Goal: Task Accomplishment & Management: Use online tool/utility

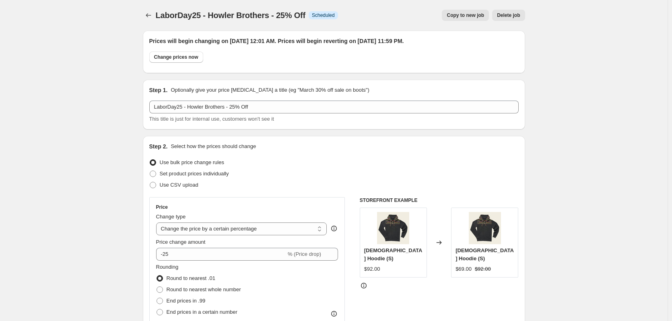
select select "percentage"
select select "vendor"
click at [152, 17] on icon "Price change jobs" at bounding box center [149, 15] width 8 height 8
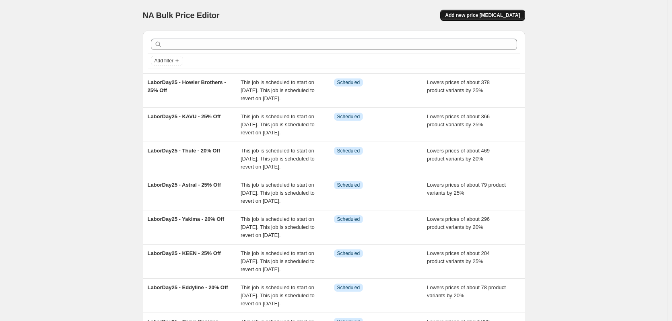
click at [496, 15] on span "Add new price [MEDICAL_DATA]" at bounding box center [482, 15] width 75 height 6
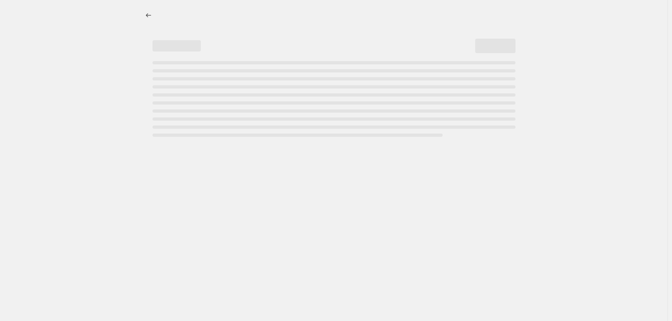
select select "percentage"
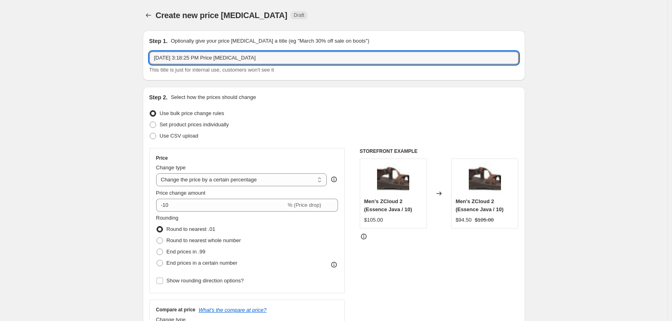
drag, startPoint x: 276, startPoint y: 58, endPoint x: 151, endPoint y: 74, distance: 126.3
click at [151, 76] on div "Step 1. Optionally give your price [MEDICAL_DATA] a title (eg "March 30% off sa…" at bounding box center [334, 56] width 383 height 50
type input "LaborDay25 - NRS - 20% Off"
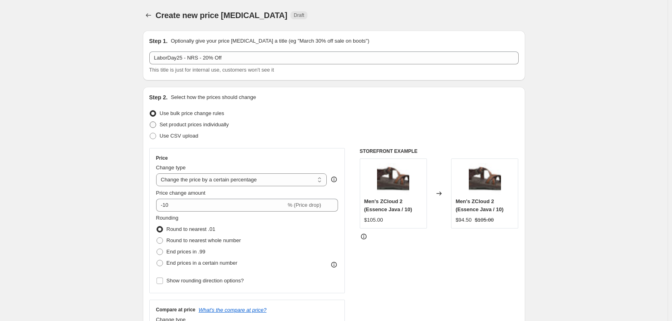
click at [174, 123] on span "Set product prices individually" at bounding box center [194, 125] width 69 height 6
click at [150, 122] on input "Set product prices individually" at bounding box center [150, 122] width 0 height 0
radio input "true"
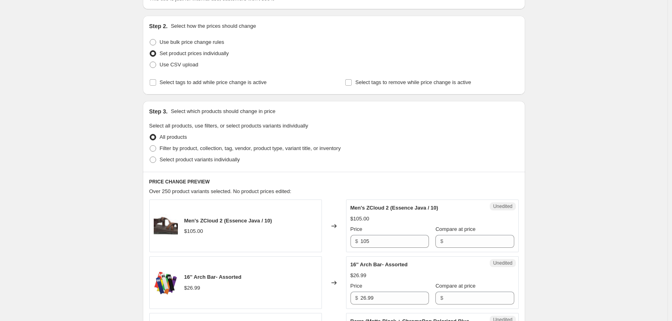
scroll to position [81, 0]
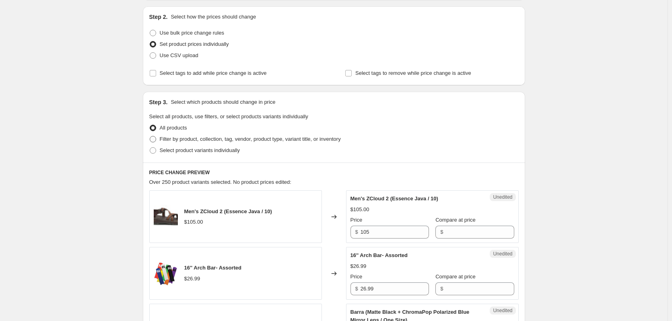
click at [193, 140] on span "Filter by product, collection, tag, vendor, product type, variant title, or inv…" at bounding box center [250, 139] width 181 height 6
click at [150, 136] on input "Filter by product, collection, tag, vendor, product type, variant title, or inv…" at bounding box center [150, 136] width 0 height 0
radio input "true"
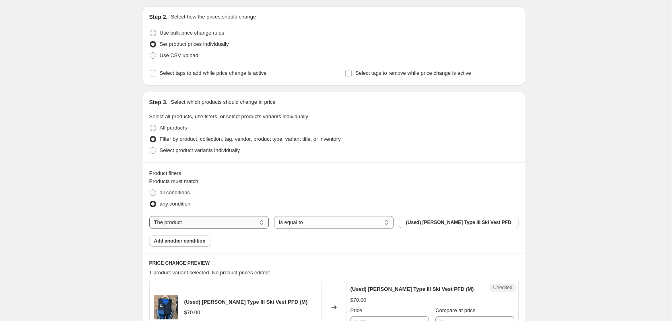
click at [261, 223] on select "The product The product's collection The product's tag The product's vendor The…" at bounding box center [209, 222] width 120 height 13
select select "vendor"
click at [436, 222] on button "4ocean" at bounding box center [459, 222] width 120 height 11
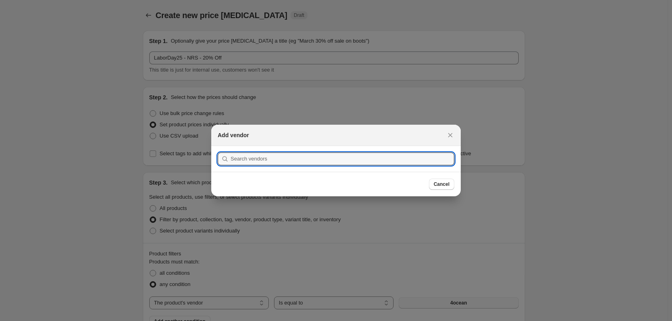
scroll to position [0, 0]
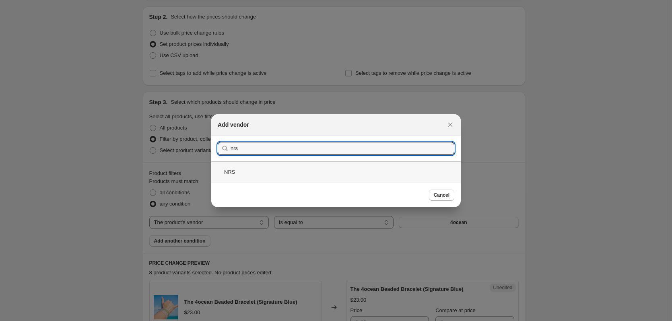
type input "nrs"
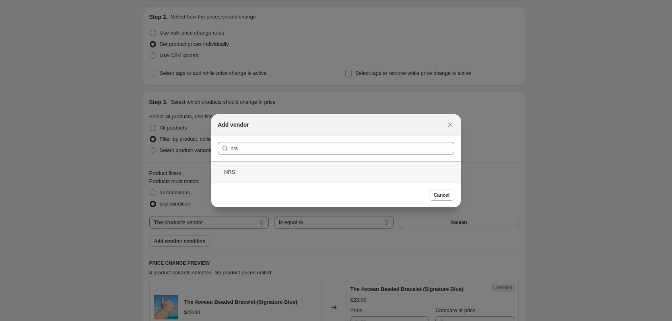
click at [259, 174] on div "NRS" at bounding box center [336, 171] width 250 height 21
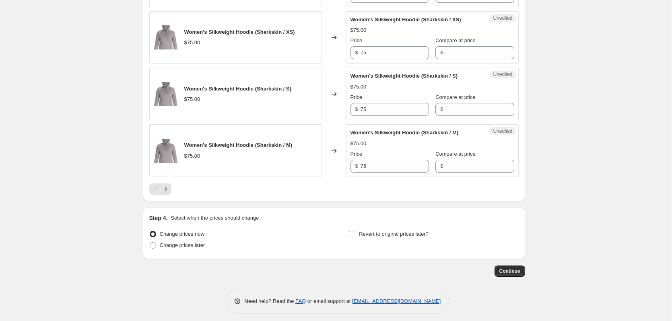
scroll to position [1319, 0]
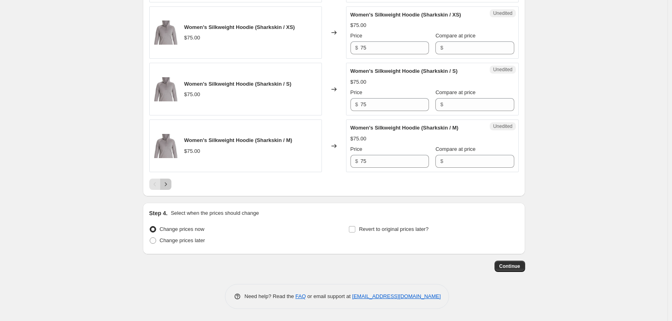
click at [167, 188] on icon "Next" at bounding box center [166, 184] width 8 height 8
click at [169, 184] on icon "Next" at bounding box center [166, 184] width 8 height 8
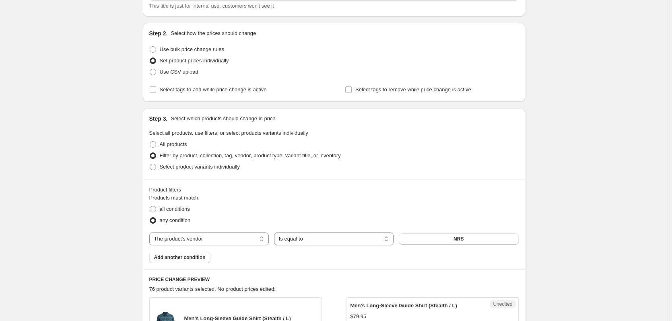
scroll to position [0, 0]
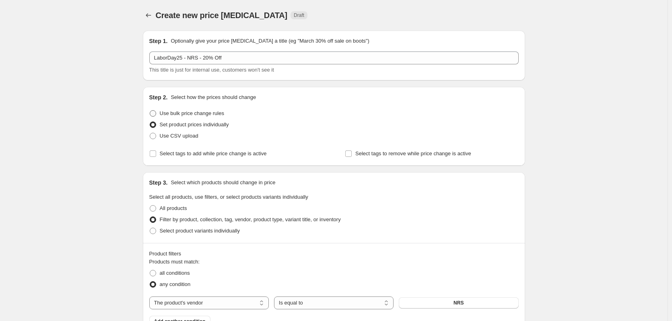
click at [153, 114] on span at bounding box center [153, 113] width 6 height 6
click at [150, 111] on input "Use bulk price change rules" at bounding box center [150, 110] width 0 height 0
radio input "true"
select select "percentage"
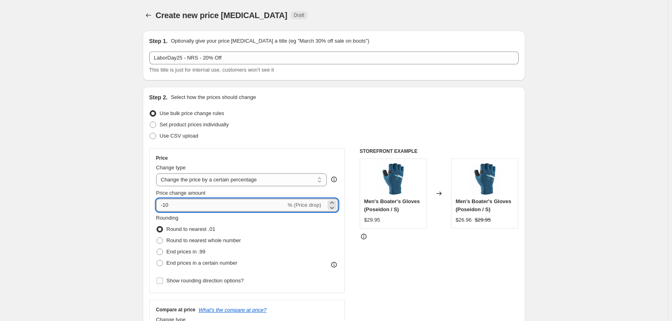
click at [192, 205] on input "-10" at bounding box center [221, 205] width 130 height 13
type input "-1"
type input "-20"
click at [278, 232] on div "Rounding Round to nearest .01 Round to nearest whole number End prices in .99 E…" at bounding box center [247, 241] width 182 height 55
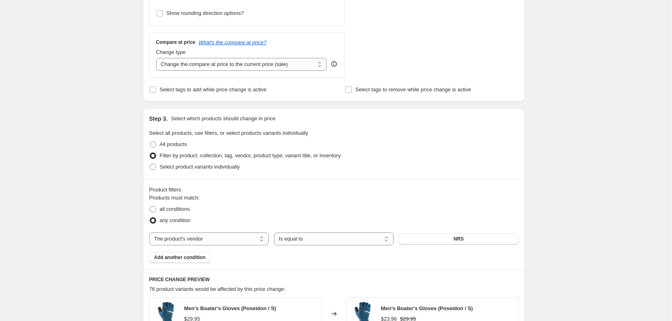
scroll to position [282, 0]
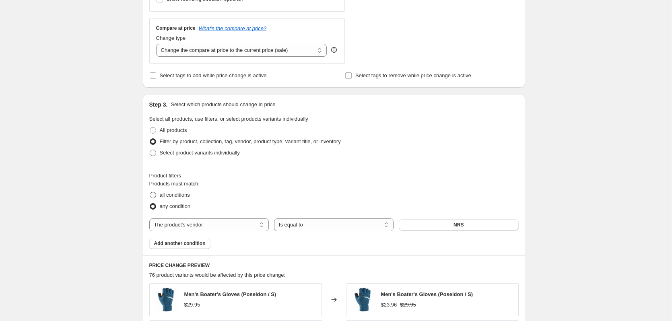
click at [186, 194] on span "all conditions" at bounding box center [175, 195] width 30 height 6
click at [150, 192] on input "all conditions" at bounding box center [150, 192] width 0 height 0
radio input "true"
click at [155, 154] on span at bounding box center [153, 153] width 6 height 6
click at [150, 150] on input "Select product variants individually" at bounding box center [150, 150] width 0 height 0
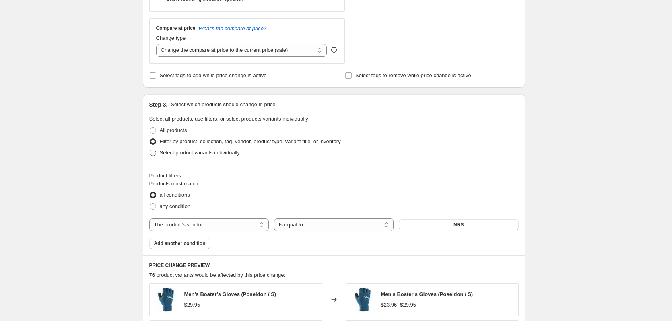
radio input "true"
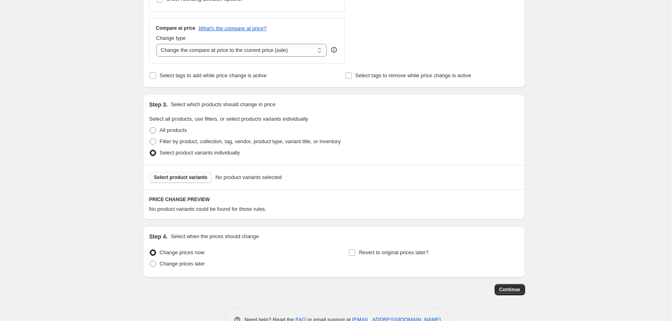
click at [197, 175] on span "Select product variants" at bounding box center [181, 177] width 54 height 6
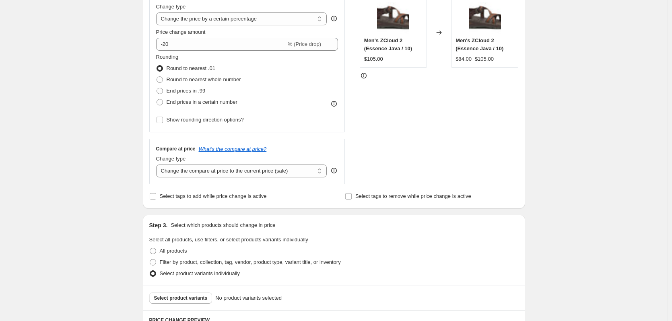
scroll to position [201, 0]
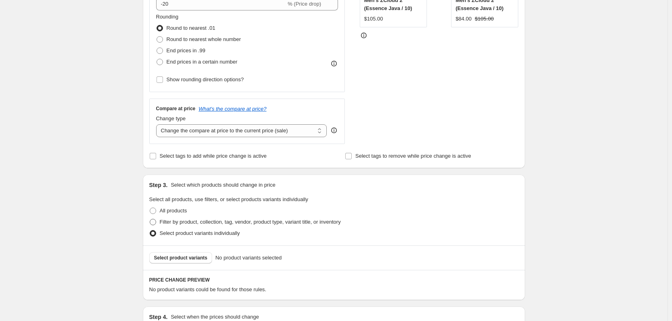
click at [155, 221] on span at bounding box center [153, 222] width 6 height 6
click at [150, 219] on input "Filter by product, collection, tag, vendor, product type, variant title, or inv…" at bounding box center [150, 219] width 0 height 0
radio input "true"
select select "vendor"
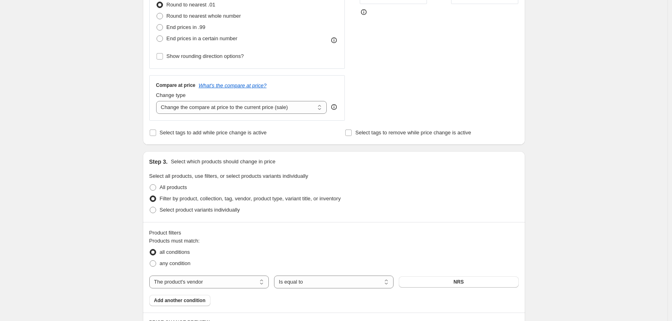
scroll to position [282, 0]
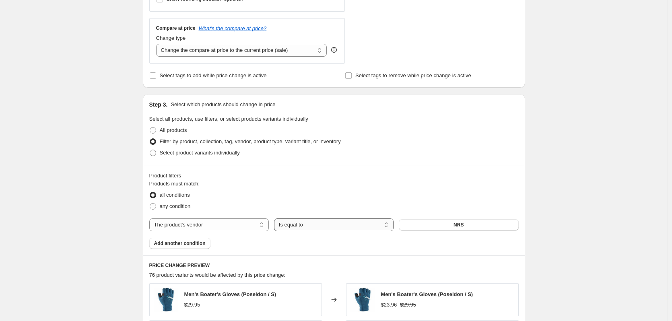
click at [311, 229] on select "Is equal to Is not equal to" at bounding box center [334, 225] width 120 height 13
click at [224, 237] on div "Products must match: all conditions any condition The product The product's col…" at bounding box center [334, 214] width 370 height 69
click at [192, 244] on span "Add another condition" at bounding box center [180, 243] width 52 height 6
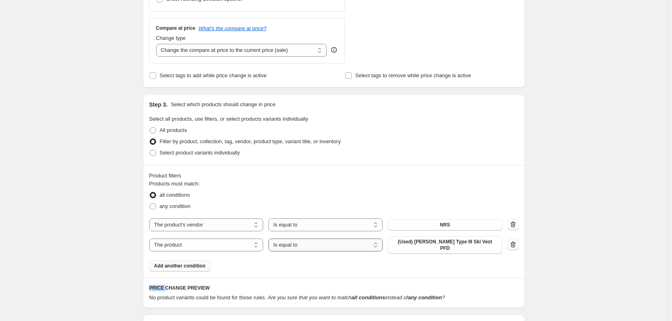
click at [322, 245] on select "Is equal to Is not equal to" at bounding box center [326, 245] width 114 height 13
select select "not_equal"
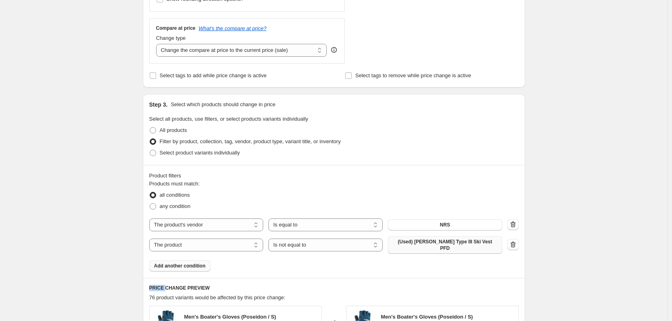
click at [459, 245] on span "(Used) [PERSON_NAME] Type III Ski Vest PFD" at bounding box center [445, 245] width 105 height 13
click at [514, 242] on icon "button" at bounding box center [513, 245] width 8 height 8
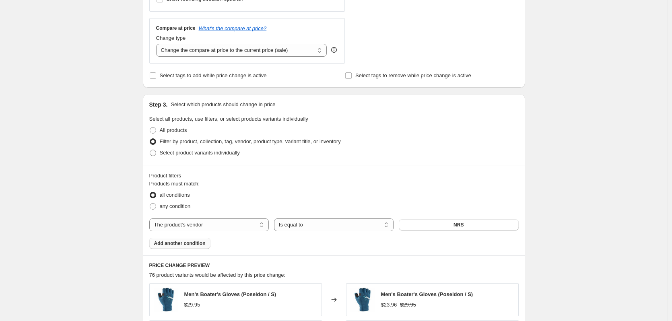
click at [239, 245] on div "Products must match: all conditions any condition The product The product's col…" at bounding box center [334, 214] width 370 height 69
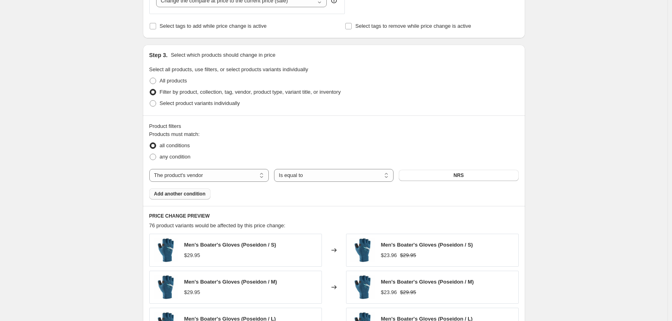
scroll to position [322, 0]
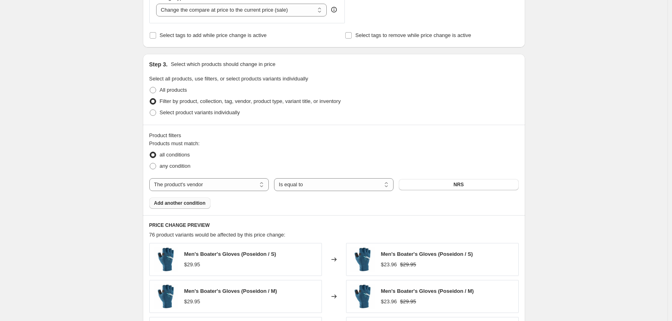
click at [189, 203] on span "Add another condition" at bounding box center [180, 203] width 52 height 6
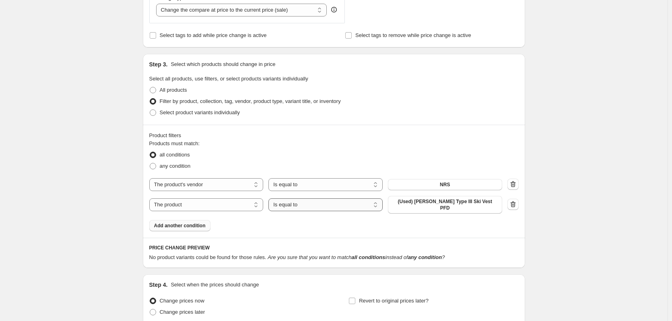
click at [315, 204] on select "Is equal to Is not equal to" at bounding box center [326, 204] width 114 height 13
click at [271, 198] on select "Is equal to Is not equal to" at bounding box center [326, 204] width 114 height 13
click at [239, 202] on select "The product The product's collection The product's tag The product's vendor The…" at bounding box center [206, 204] width 114 height 13
click at [235, 204] on select "The product The product's collection The product's tag The product's vendor The…" at bounding box center [206, 204] width 114 height 13
click at [101, 230] on div "Create new price [MEDICAL_DATA]. This page is ready Create new price [MEDICAL_D…" at bounding box center [334, 35] width 668 height 715
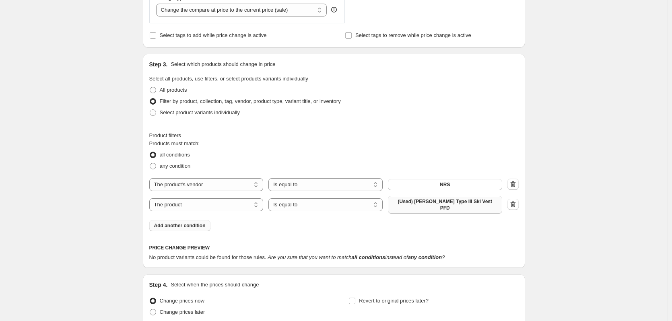
click at [445, 203] on span "(Used) [PERSON_NAME] Type III Ski Vest PFD" at bounding box center [445, 204] width 105 height 13
click at [225, 207] on select "The product The product's collection The product's tag The product's vendor The…" at bounding box center [206, 204] width 114 height 13
select select "product_type"
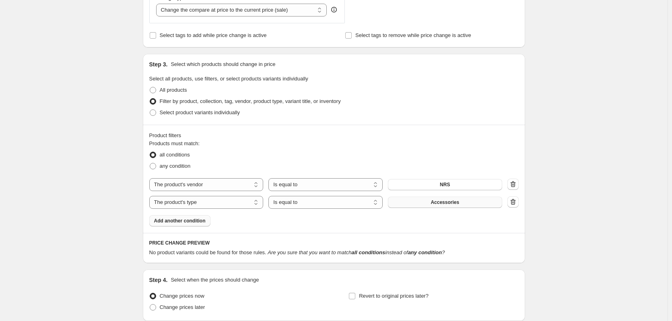
click at [473, 202] on button "Accessories" at bounding box center [445, 202] width 114 height 11
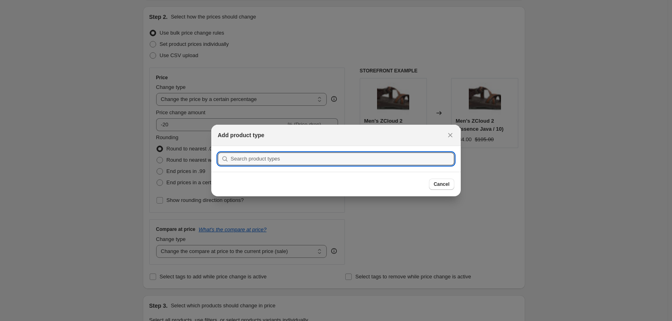
scroll to position [0, 0]
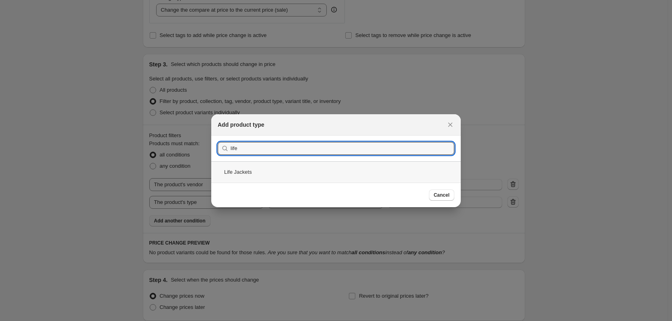
type input "life"
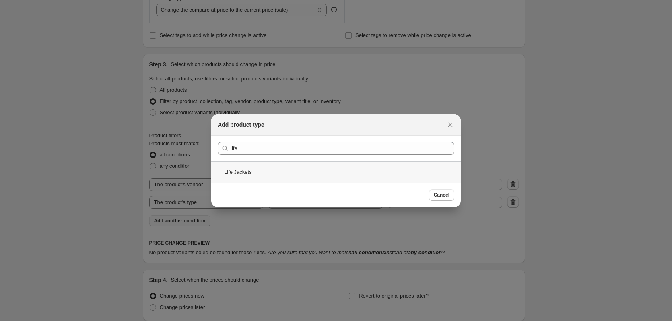
click at [268, 175] on div "Life Jackets" at bounding box center [336, 171] width 250 height 21
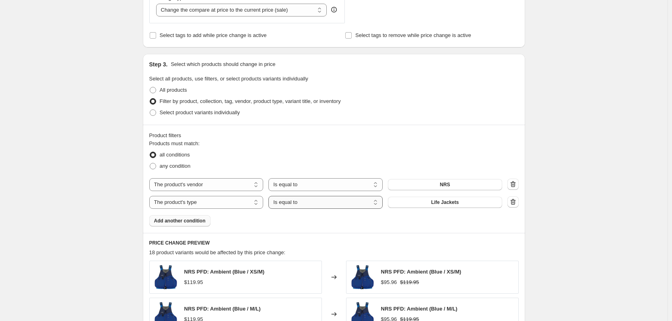
click at [353, 204] on select "Is equal to Is not equal to" at bounding box center [326, 202] width 114 height 13
select select "not_equal"
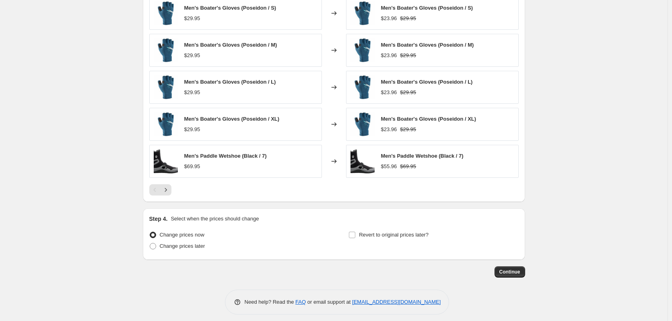
scroll to position [592, 0]
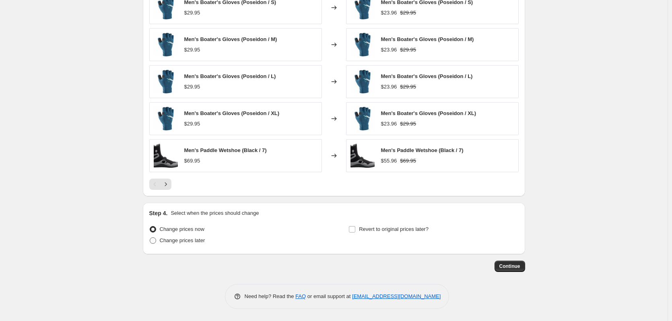
click at [180, 242] on span "Change prices later" at bounding box center [182, 241] width 45 height 6
click at [150, 238] on input "Change prices later" at bounding box center [150, 238] width 0 height 0
radio input "true"
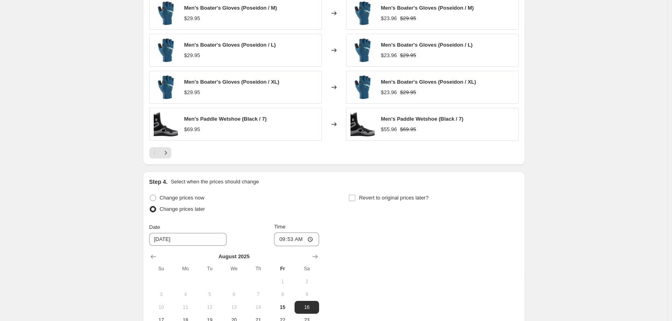
scroll to position [633, 0]
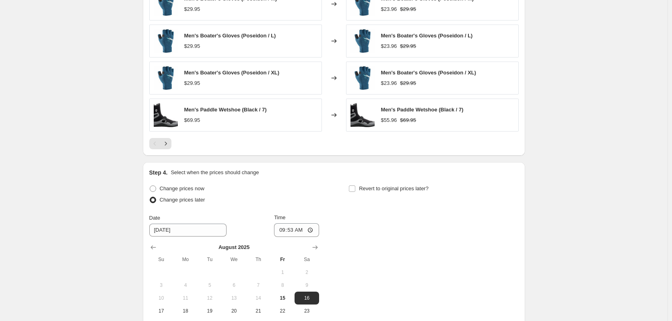
click at [349, 188] on div "Change prices now Change prices later Date [DATE] Time 09:53 [DATE] Su Mo Tu We…" at bounding box center [334, 263] width 370 height 160
click at [354, 188] on input "Revert to original prices later?" at bounding box center [352, 189] width 6 height 6
checkbox input "true"
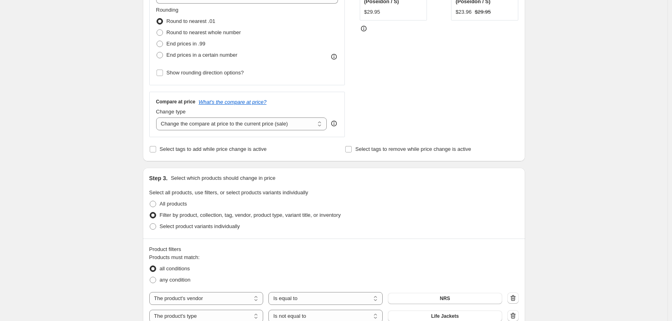
scroll to position [190, 0]
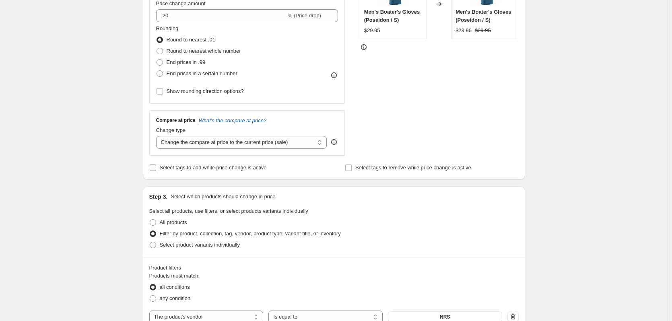
click at [156, 170] on input "Select tags to add while price change is active" at bounding box center [153, 168] width 6 height 6
checkbox input "true"
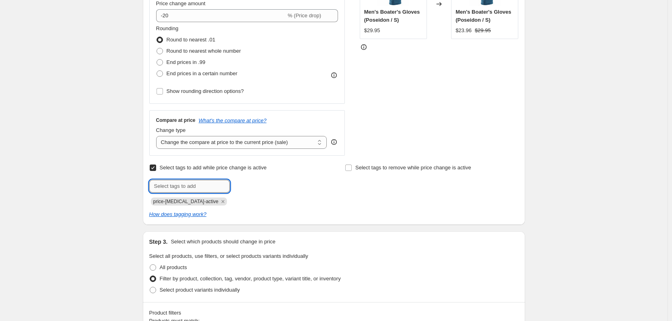
click at [192, 189] on input "text" at bounding box center [189, 186] width 81 height 13
type input "LD25"
click at [254, 186] on span "LD25" at bounding box center [253, 186] width 12 height 6
click at [195, 189] on input "text" at bounding box center [189, 186] width 81 height 13
type input "NRSLD25"
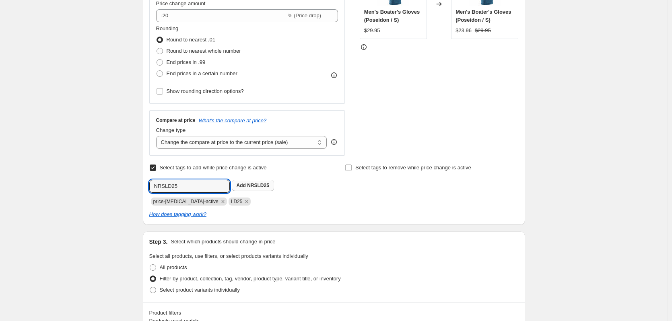
click at [242, 186] on b "Add" at bounding box center [241, 186] width 9 height 6
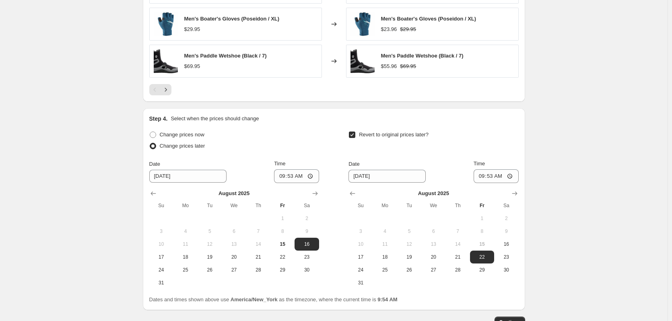
scroll to position [788, 0]
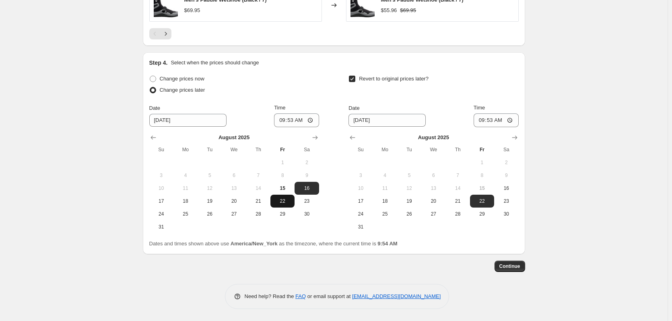
click at [287, 203] on span "22" at bounding box center [283, 201] width 18 height 6
type input "[DATE]"
click at [517, 139] on icon "Show next month, September 2025" at bounding box center [515, 138] width 8 height 8
click at [388, 159] on span "1" at bounding box center [385, 162] width 18 height 6
type input "[DATE]"
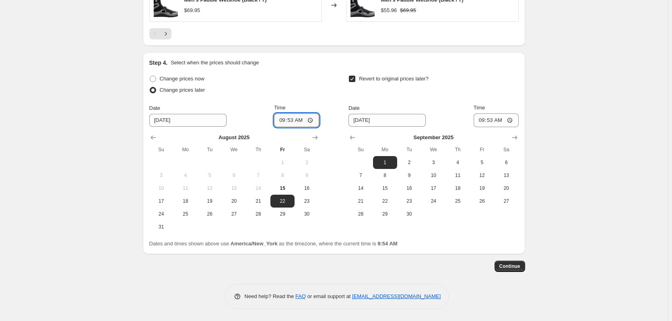
click at [313, 120] on input "09:53" at bounding box center [296, 121] width 45 height 14
type input "00:01"
click at [310, 76] on div "Change prices now" at bounding box center [234, 78] width 170 height 11
click at [512, 124] on input "09:53" at bounding box center [496, 121] width 45 height 14
type input "23:59"
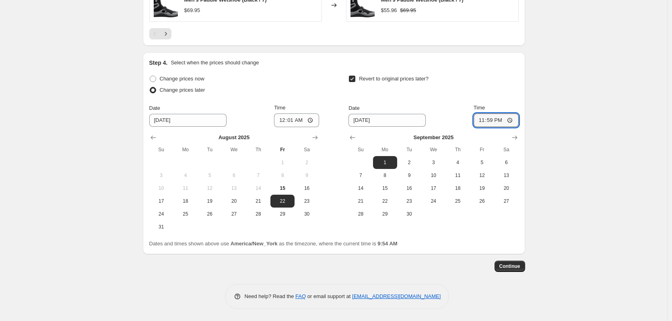
drag, startPoint x: 558, startPoint y: 208, endPoint x: 564, endPoint y: 204, distance: 6.9
click at [524, 269] on button "Continue" at bounding box center [510, 266] width 31 height 11
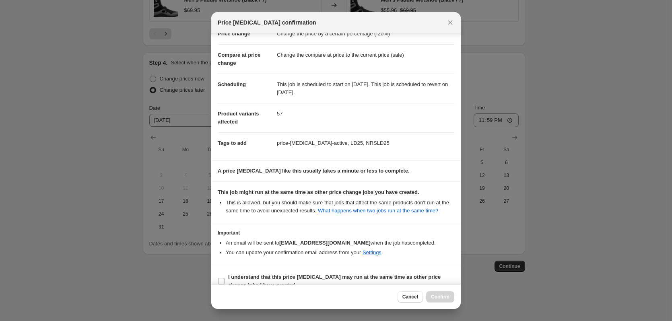
scroll to position [37, 0]
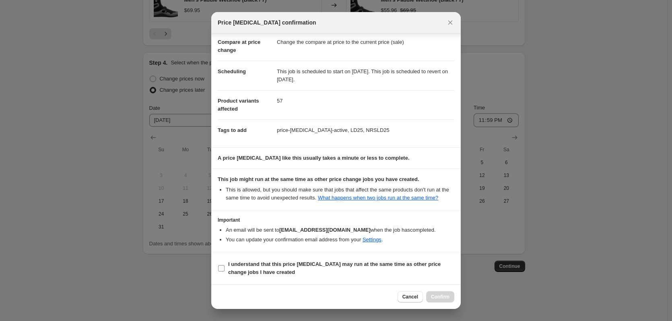
click at [277, 269] on span "I understand that this price [MEDICAL_DATA] may run at the same time as other p…" at bounding box center [341, 269] width 226 height 16
click at [225, 269] on input "I understand that this price [MEDICAL_DATA] may run at the same time as other p…" at bounding box center [221, 268] width 6 height 6
checkbox input "true"
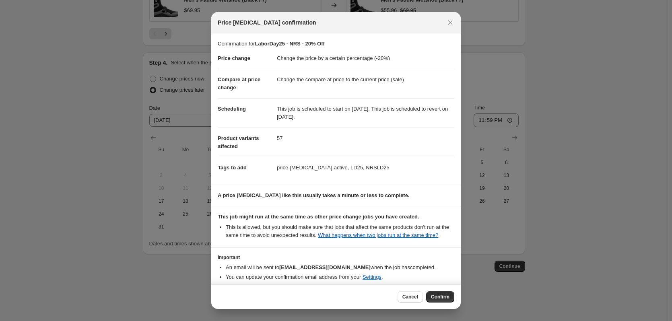
click at [434, 295] on span "Confirm" at bounding box center [440, 297] width 19 height 6
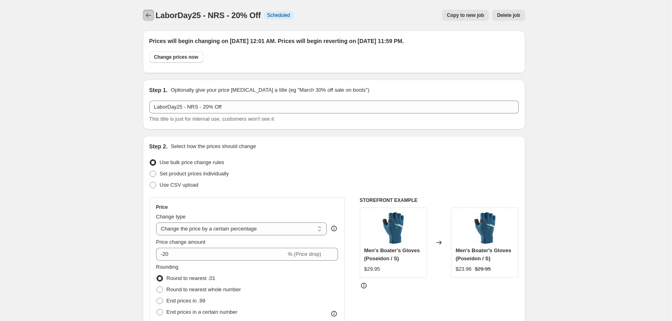
click at [152, 15] on icon "Price change jobs" at bounding box center [149, 15] width 8 height 8
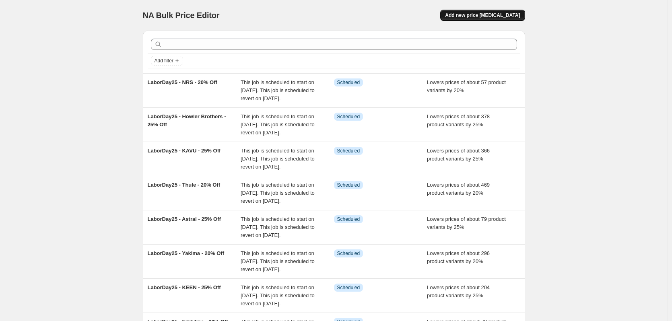
click at [515, 17] on span "Add new price [MEDICAL_DATA]" at bounding box center [482, 15] width 75 height 6
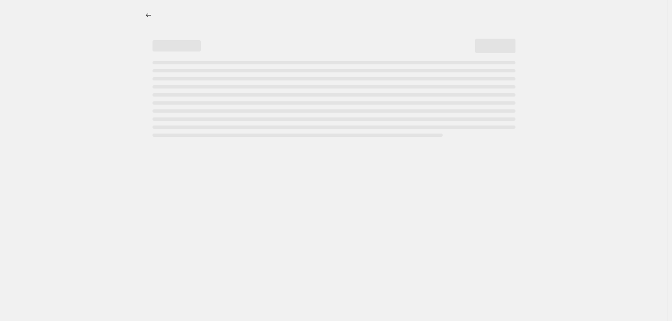
select select "percentage"
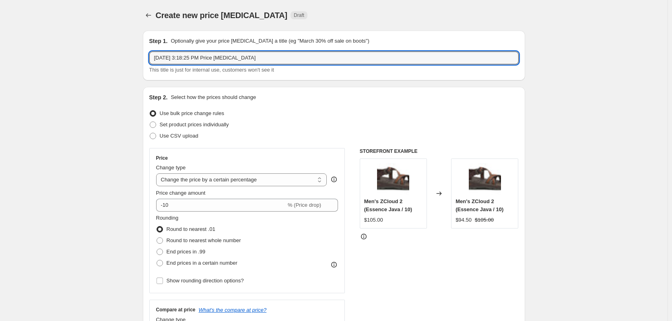
drag, startPoint x: 262, startPoint y: 59, endPoint x: 153, endPoint y: 67, distance: 109.4
click at [153, 71] on div "[DATE] 3:18:25 PM Price [MEDICAL_DATA] This title is just for internal use, cus…" at bounding box center [334, 63] width 370 height 23
type input "O"
type input "LaborDay25 - OldTown - 15% Off"
click at [193, 209] on input "-10" at bounding box center [221, 205] width 130 height 13
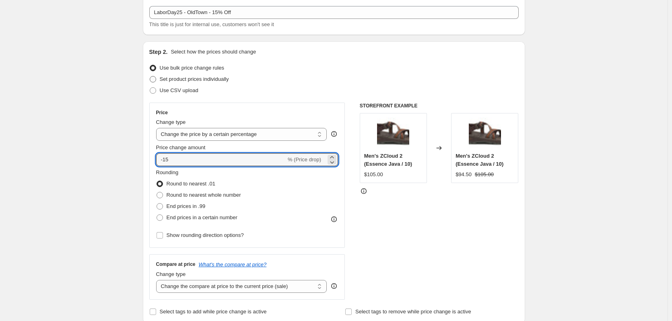
scroll to position [121, 0]
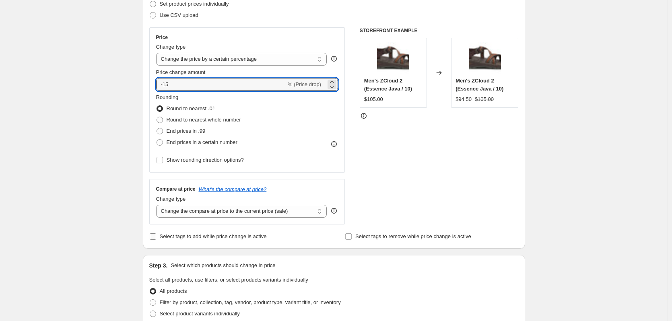
type input "-15"
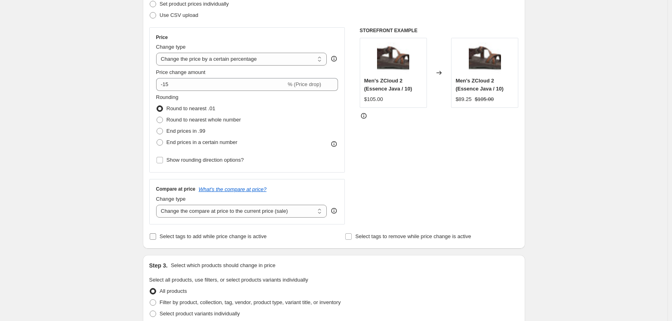
click at [155, 235] on input "Select tags to add while price change is active" at bounding box center [153, 237] width 6 height 6
checkbox input "true"
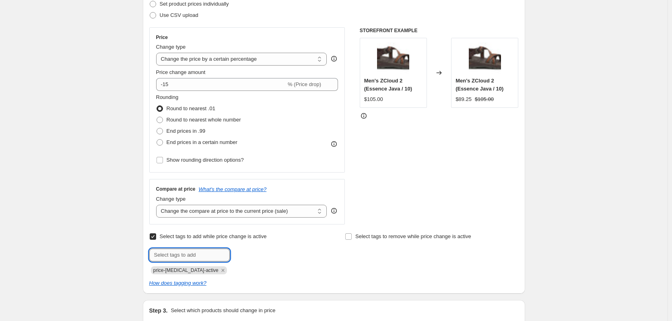
click at [194, 257] on input "text" at bounding box center [189, 255] width 81 height 13
type input "LD25"
click at [250, 253] on span "LD25" at bounding box center [253, 255] width 12 height 6
click at [215, 254] on input "text" at bounding box center [189, 255] width 81 height 13
type input "OldTownLD25"
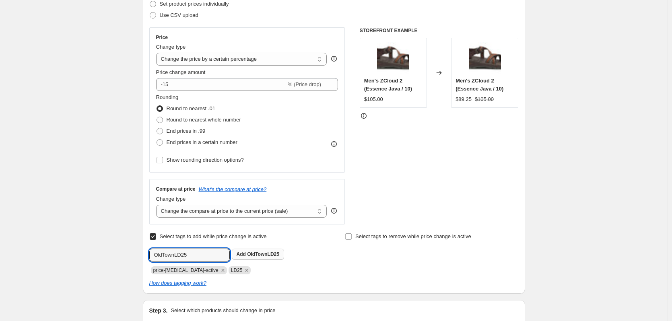
click at [272, 257] on span "OldTownLD25" at bounding box center [263, 255] width 32 height 6
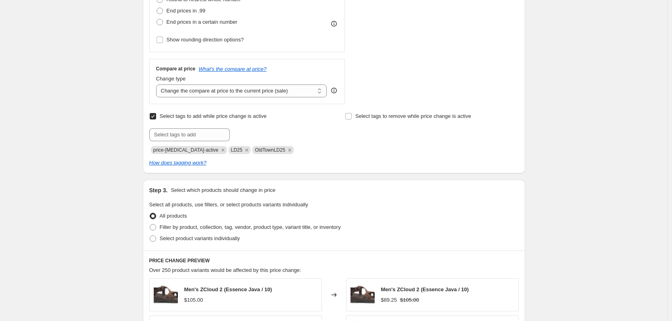
scroll to position [242, 0]
click at [243, 225] on span "Filter by product, collection, tag, vendor, product type, variant title, or inv…" at bounding box center [250, 227] width 181 height 6
click at [150, 224] on input "Filter by product, collection, tag, vendor, product type, variant title, or inv…" at bounding box center [150, 224] width 0 height 0
radio input "true"
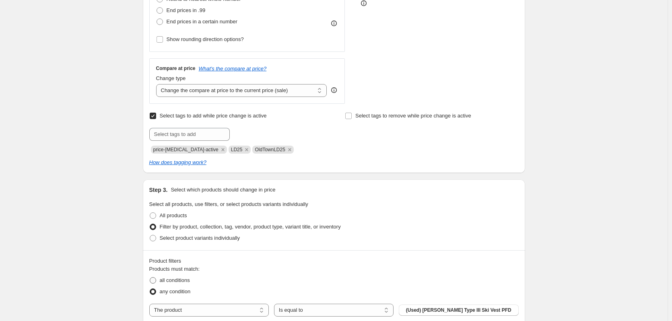
click at [184, 279] on span "all conditions" at bounding box center [175, 280] width 30 height 6
click at [150, 278] on input "all conditions" at bounding box center [150, 277] width 0 height 0
radio input "true"
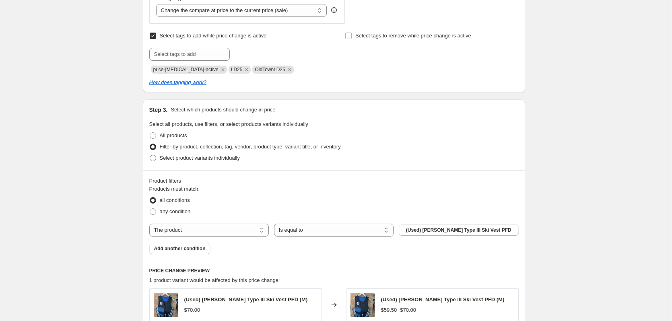
scroll to position [322, 0]
click at [497, 230] on span "(Used) [PERSON_NAME] Type III Ski Vest PFD" at bounding box center [458, 230] width 105 height 6
click at [231, 234] on select "The product The product's collection The product's tag The product's vendor The…" at bounding box center [209, 229] width 120 height 13
select select "vendor"
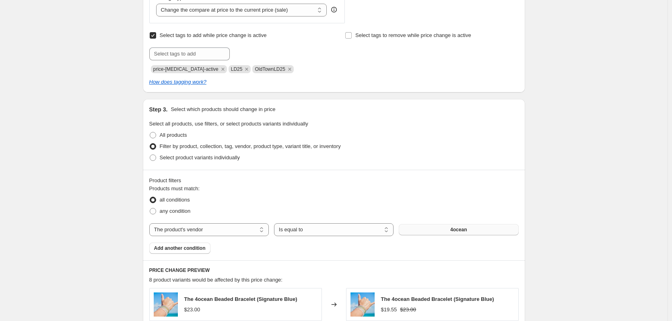
click at [478, 235] on button "4ocean" at bounding box center [459, 229] width 120 height 11
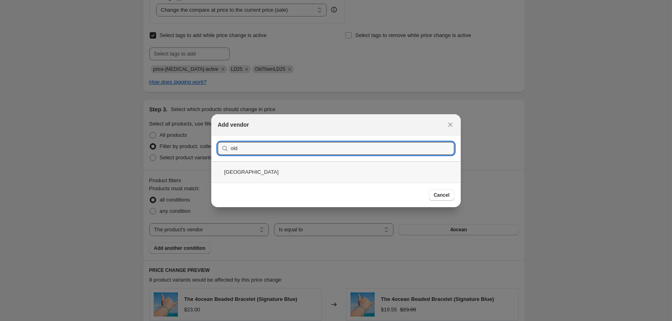
type input "old"
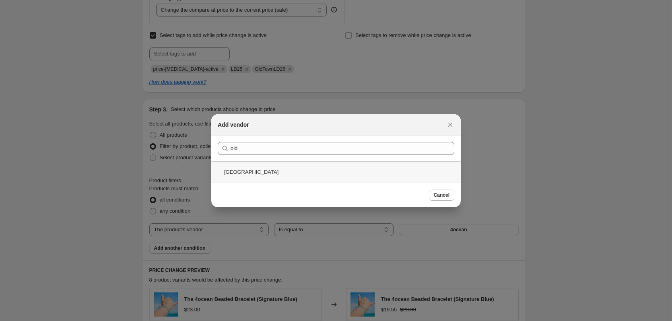
click at [263, 173] on div "[GEOGRAPHIC_DATA]" at bounding box center [336, 171] width 250 height 21
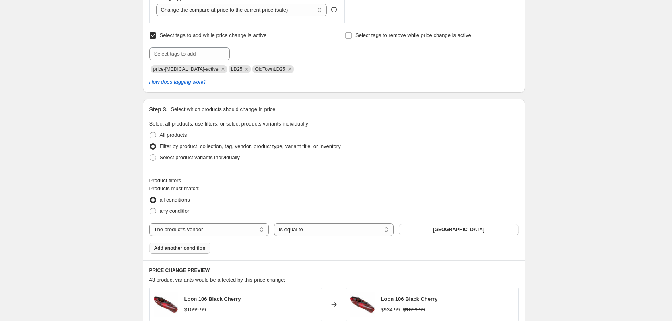
click at [193, 248] on span "Add another condition" at bounding box center [180, 248] width 52 height 6
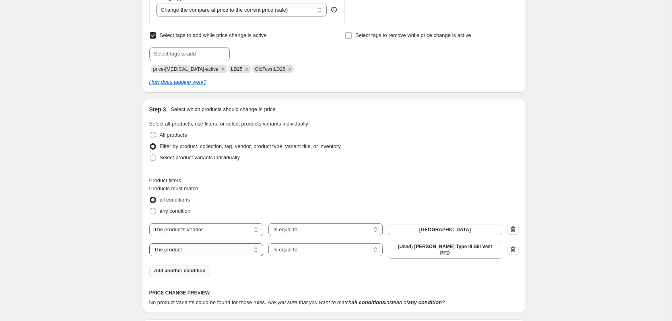
click at [254, 250] on select "The product The product's collection The product's tag The product's vendor The…" at bounding box center [206, 250] width 114 height 13
click at [250, 270] on div "Products must match: all conditions any condition The product The product's col…" at bounding box center [334, 231] width 370 height 92
click at [304, 254] on select "Is equal to Is not equal to" at bounding box center [326, 250] width 114 height 13
select select "not_equal"
click at [427, 248] on span "(Used) [PERSON_NAME] Type III Ski Vest PFD" at bounding box center [445, 250] width 105 height 13
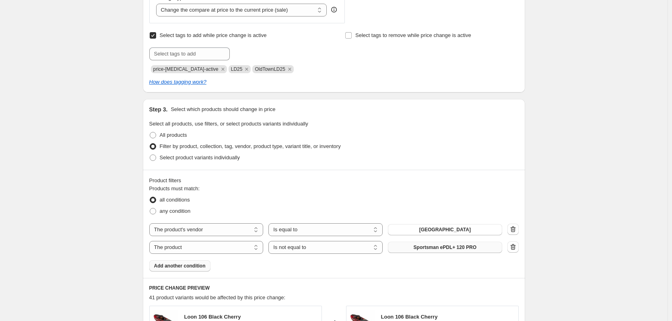
click at [200, 268] on span "Add another condition" at bounding box center [180, 266] width 52 height 6
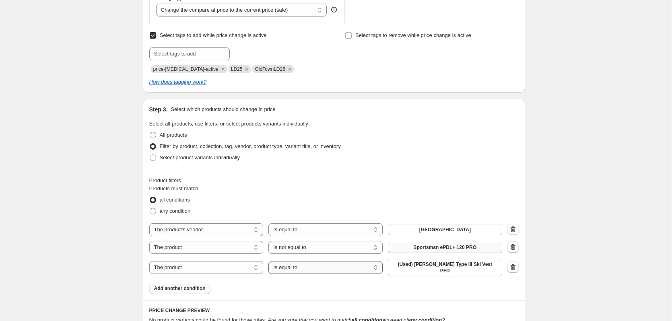
click at [371, 264] on select "Is equal to Is not equal to" at bounding box center [326, 267] width 114 height 13
select select "not_equal"
click at [453, 267] on span "(Used) [PERSON_NAME] Type III Ski Vest PFD" at bounding box center [445, 267] width 105 height 13
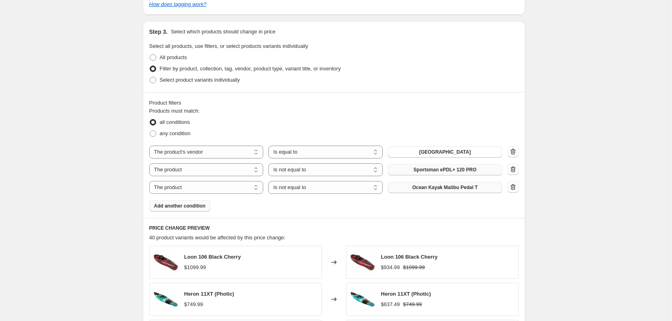
scroll to position [403, 0]
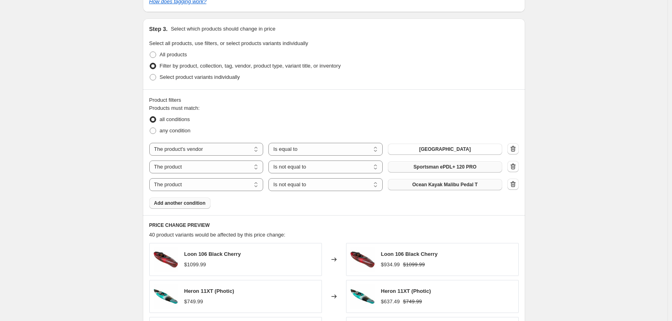
click at [201, 205] on span "Add another condition" at bounding box center [180, 203] width 52 height 6
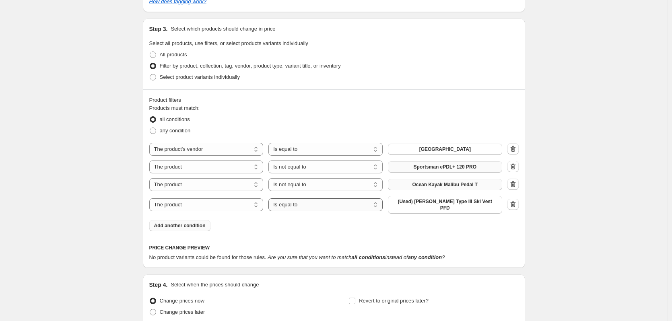
click at [335, 207] on select "Is equal to Is not equal to" at bounding box center [326, 204] width 114 height 13
select select "not_equal"
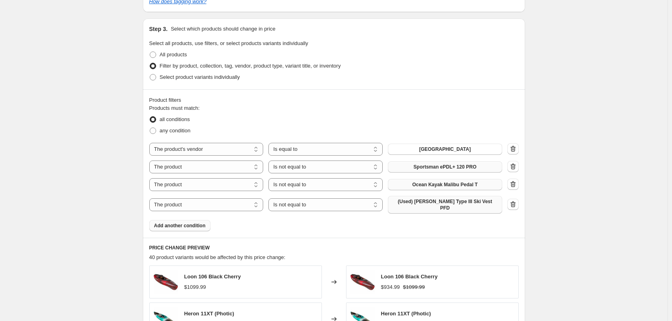
click at [453, 206] on span "(Used) [PERSON_NAME] Type III Ski Vest PFD" at bounding box center [445, 204] width 105 height 13
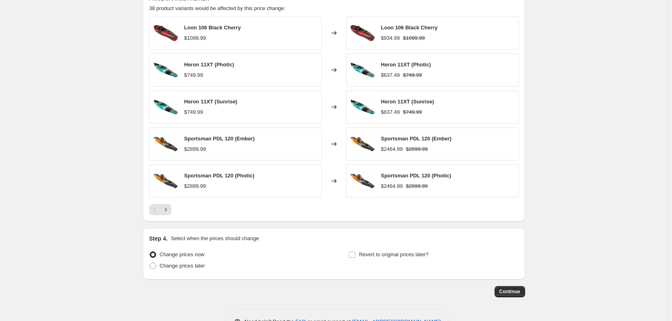
scroll to position [633, 0]
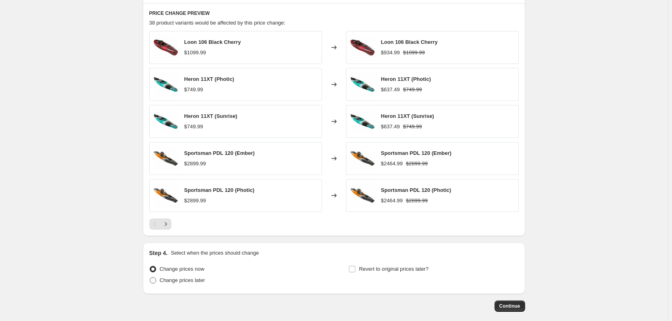
click at [194, 279] on span "Change prices later" at bounding box center [182, 280] width 45 height 6
click at [150, 278] on input "Change prices later" at bounding box center [150, 277] width 0 height 0
radio input "true"
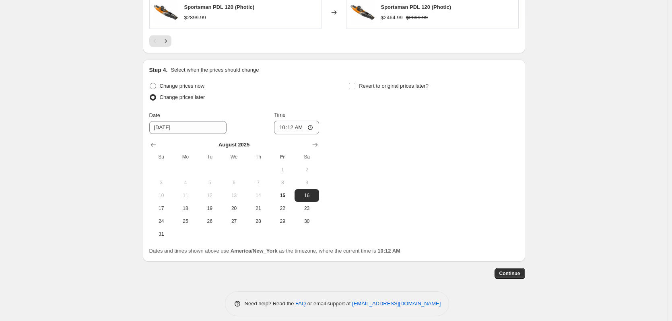
scroll to position [823, 0]
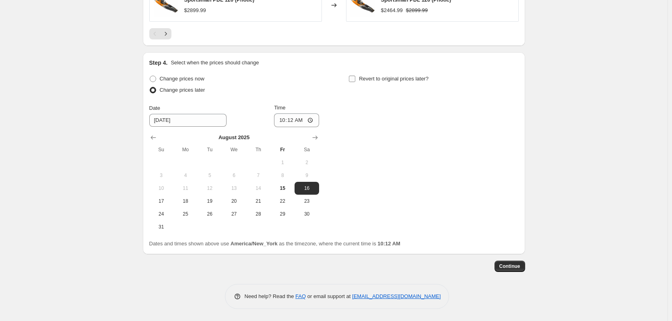
click at [354, 78] on input "Revert to original prices later?" at bounding box center [352, 79] width 6 height 6
checkbox input "true"
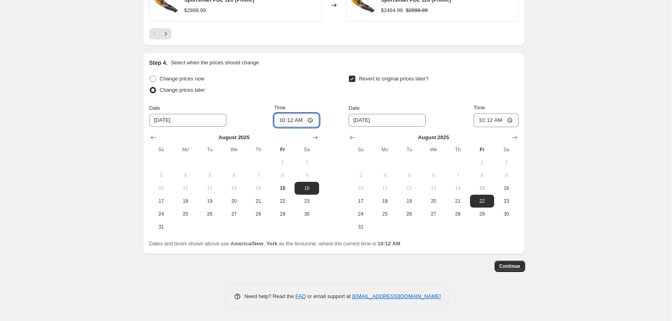
click at [314, 123] on input "10:12" at bounding box center [296, 121] width 45 height 14
type input "00:01"
click at [297, 84] on div "Change prices now" at bounding box center [234, 78] width 170 height 11
click at [508, 119] on input "10:12" at bounding box center [496, 121] width 45 height 14
type input "23:59"
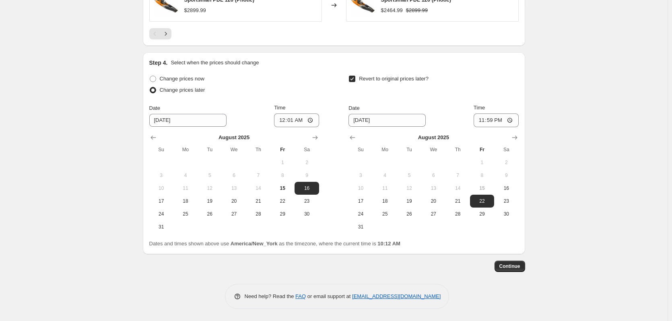
click at [496, 89] on div "Revert to original prices later?" at bounding box center [434, 85] width 170 height 24
click at [313, 201] on span "23" at bounding box center [307, 201] width 18 height 6
type input "[DATE]"
click at [517, 138] on icon "Show next month, September 2025" at bounding box center [514, 138] width 5 height 4
click at [388, 161] on span "1" at bounding box center [385, 162] width 18 height 6
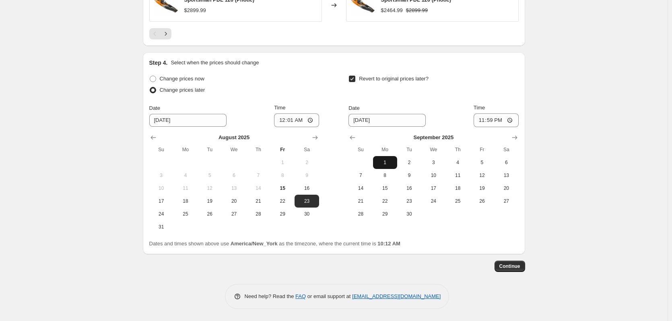
type input "[DATE]"
click at [507, 264] on span "Continue" at bounding box center [510, 266] width 21 height 6
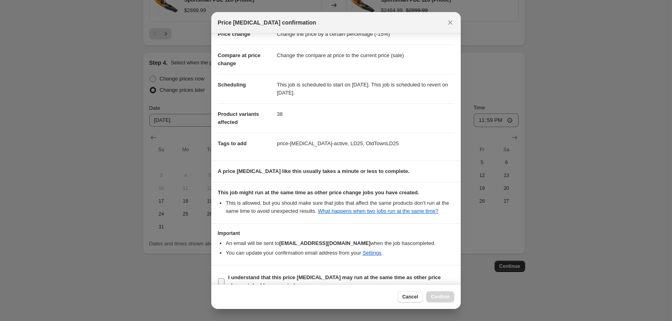
scroll to position [37, 0]
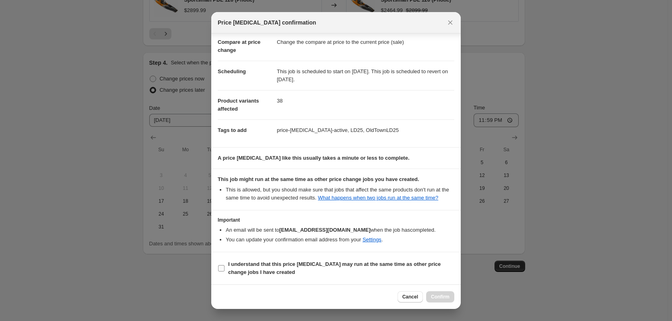
click at [222, 267] on input "I understand that this price [MEDICAL_DATA] may run at the same time as other p…" at bounding box center [221, 268] width 6 height 6
checkbox input "true"
click at [442, 298] on span "Confirm" at bounding box center [440, 297] width 19 height 6
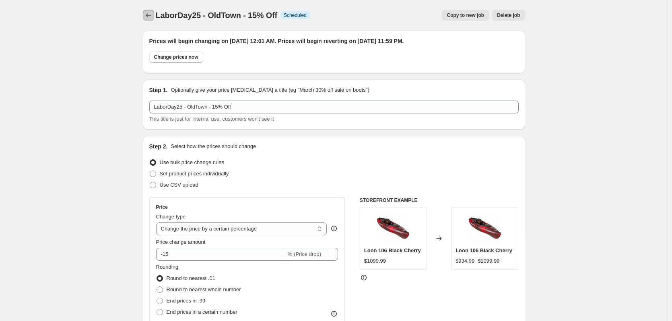
click at [153, 12] on icon "Price change jobs" at bounding box center [149, 15] width 8 height 8
